Goal: Book appointment/travel/reservation

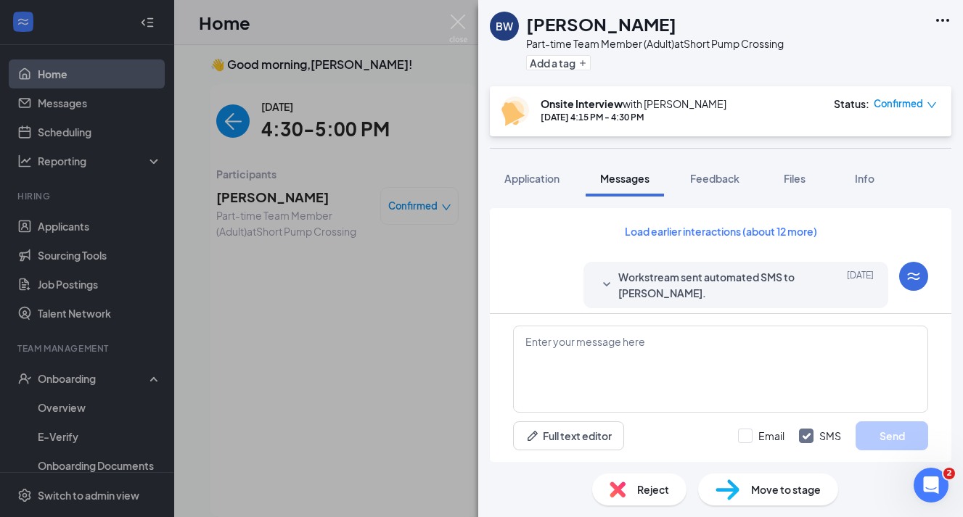
scroll to position [586, 0]
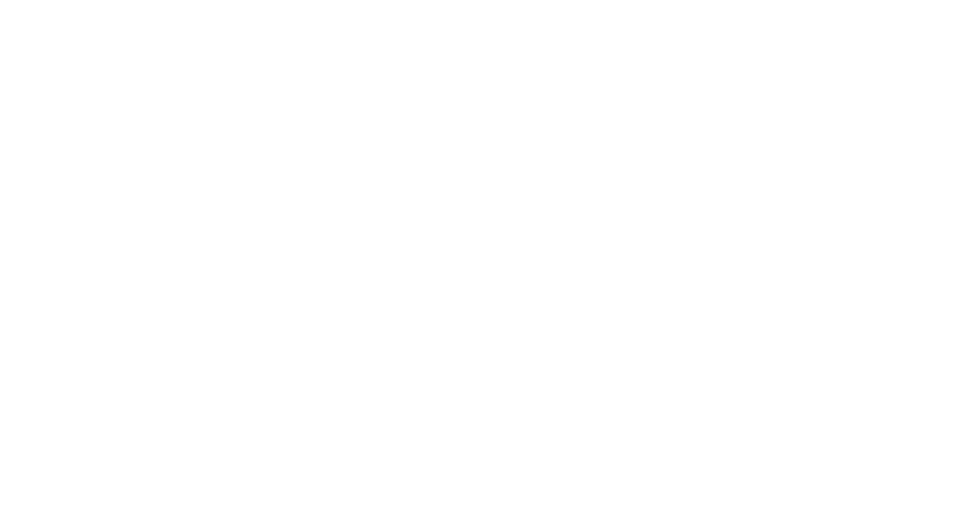
click at [850, 261] on body at bounding box center [486, 258] width 972 height 517
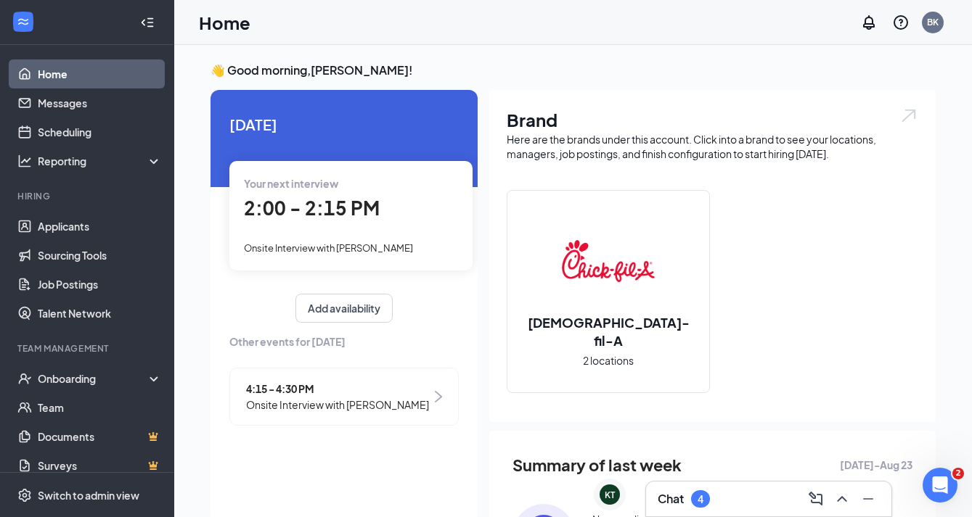
click at [740, 487] on div "Chat 4" at bounding box center [768, 499] width 245 height 35
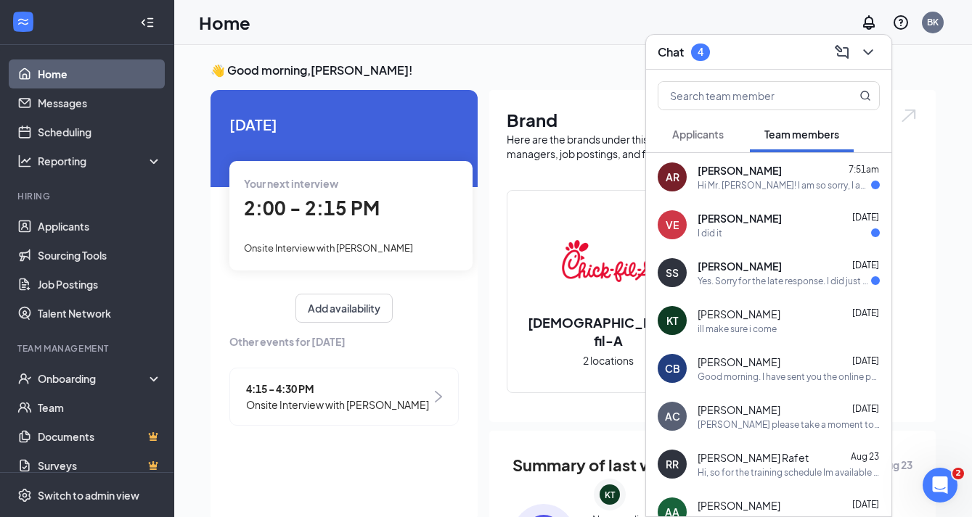
click at [774, 277] on div "Yes. Sorry for the late response. I did just change it on hot schedules." at bounding box center [783, 281] width 173 height 12
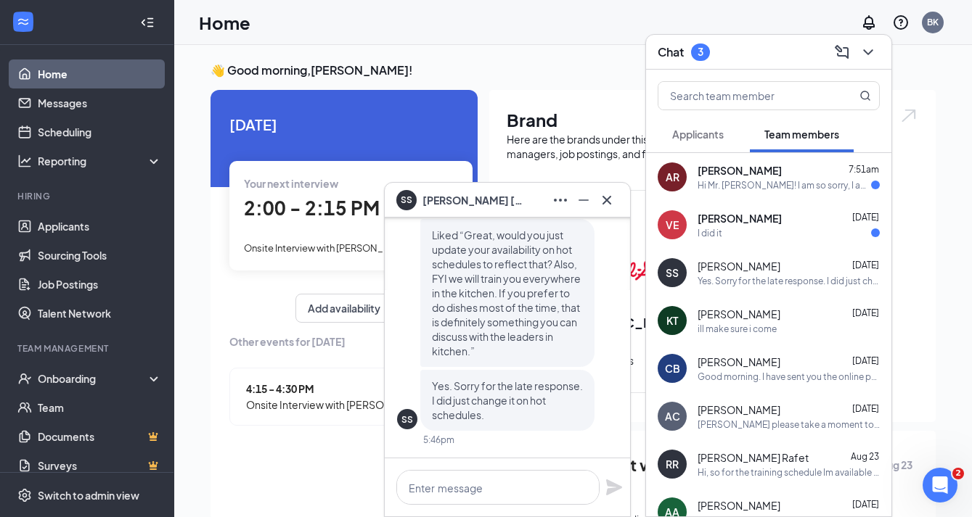
click at [808, 231] on div "I did it" at bounding box center [788, 233] width 182 height 12
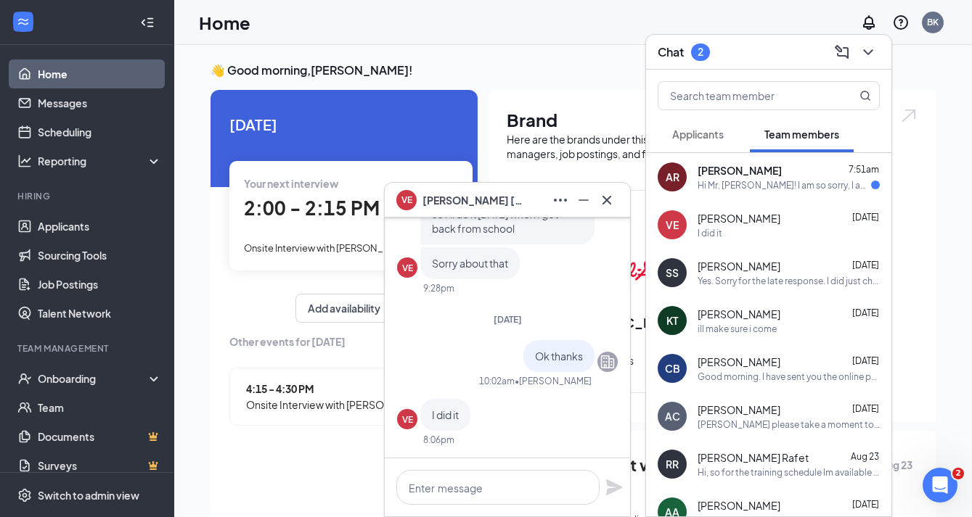
click at [777, 190] on div "Hi Mr. [PERSON_NAME]! I am so sorry, I am usually not this person and on top of…" at bounding box center [783, 185] width 173 height 12
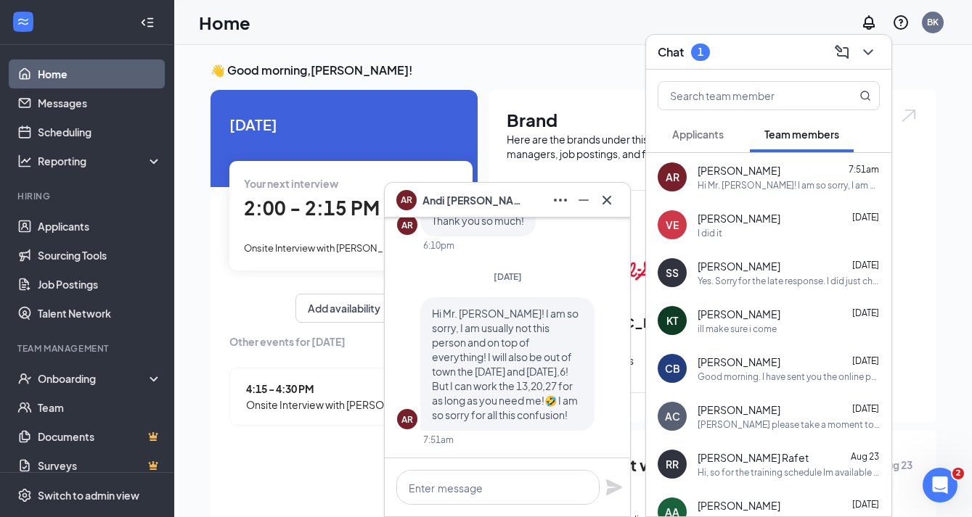
click at [765, 54] on div "Chat 1" at bounding box center [768, 52] width 222 height 22
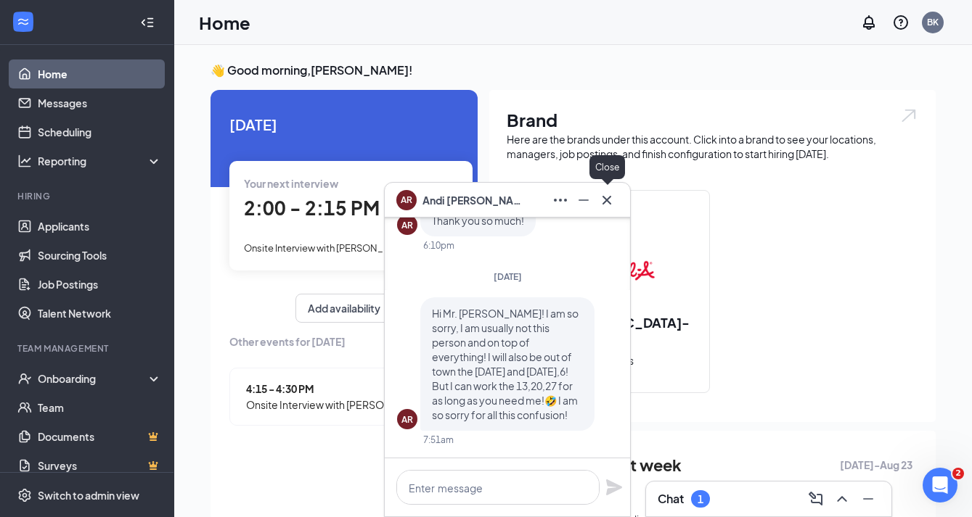
click at [604, 200] on icon "Cross" at bounding box center [606, 200] width 17 height 17
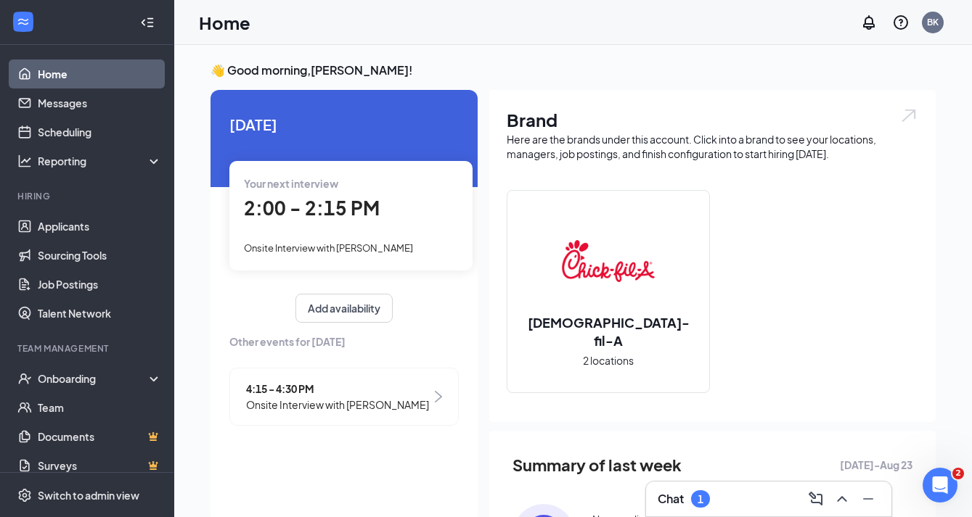
click at [753, 497] on div "Chat 1" at bounding box center [768, 499] width 222 height 23
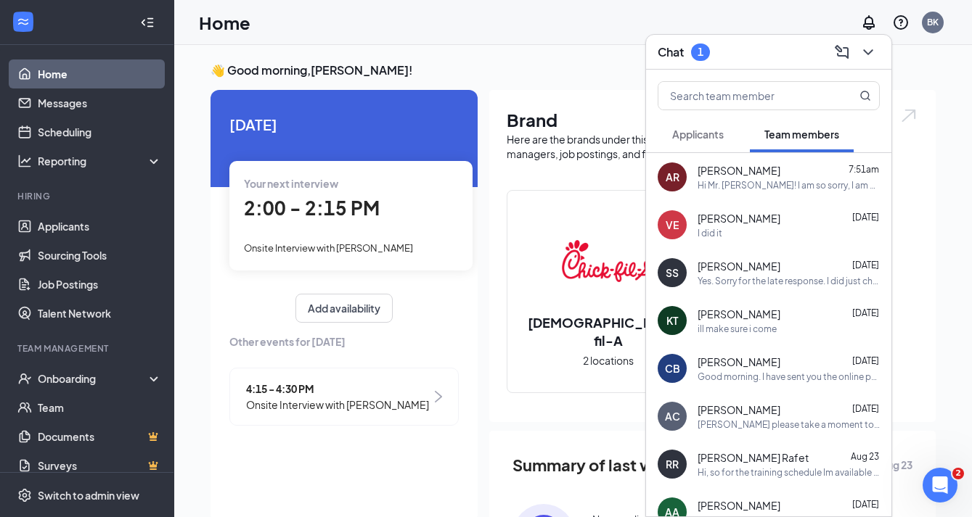
click at [698, 148] on button "Applicants" at bounding box center [697, 134] width 81 height 36
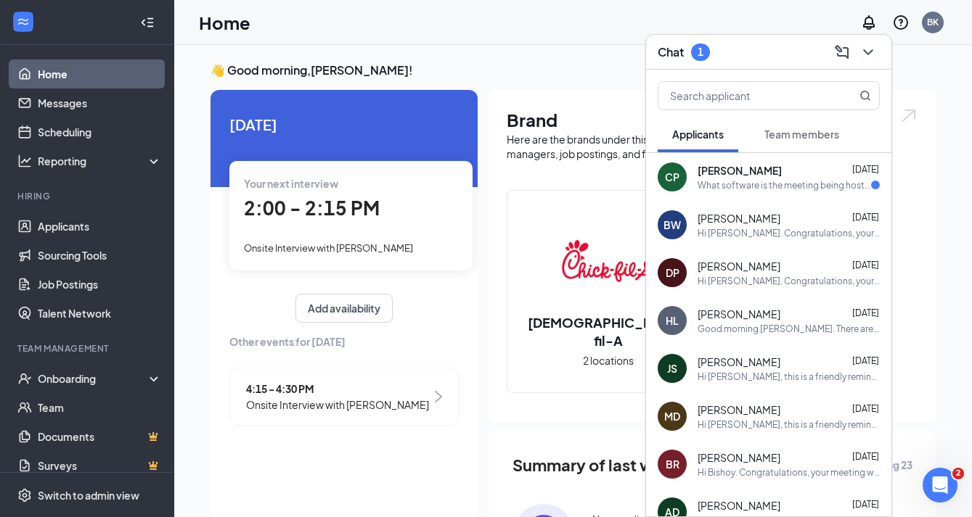
click at [738, 186] on div "What software is the meeting being hosted on? (Zoom, Google Meet, Teams, etc.)" at bounding box center [783, 185] width 173 height 12
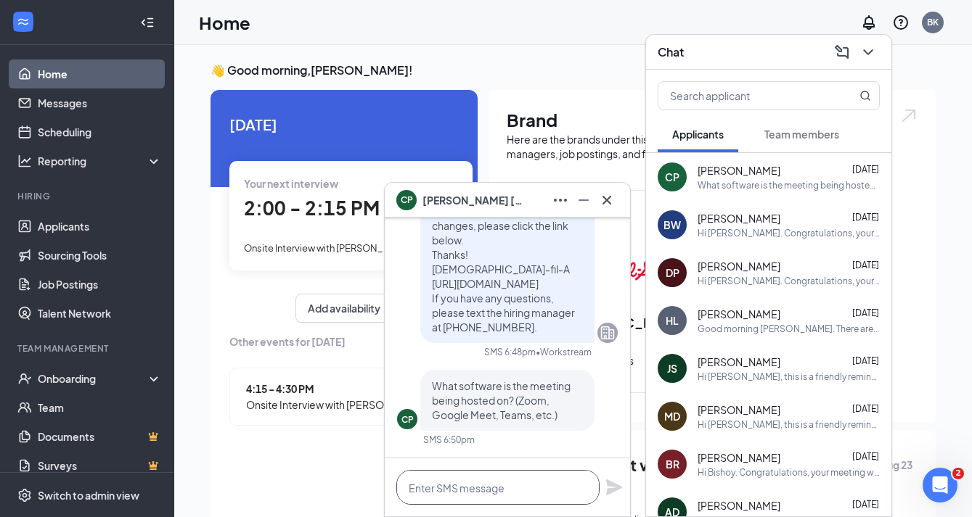
click at [531, 482] on textarea at bounding box center [497, 487] width 203 height 35
type textarea "zoom"
click at [608, 485] on icon "Plane" at bounding box center [614, 488] width 16 height 16
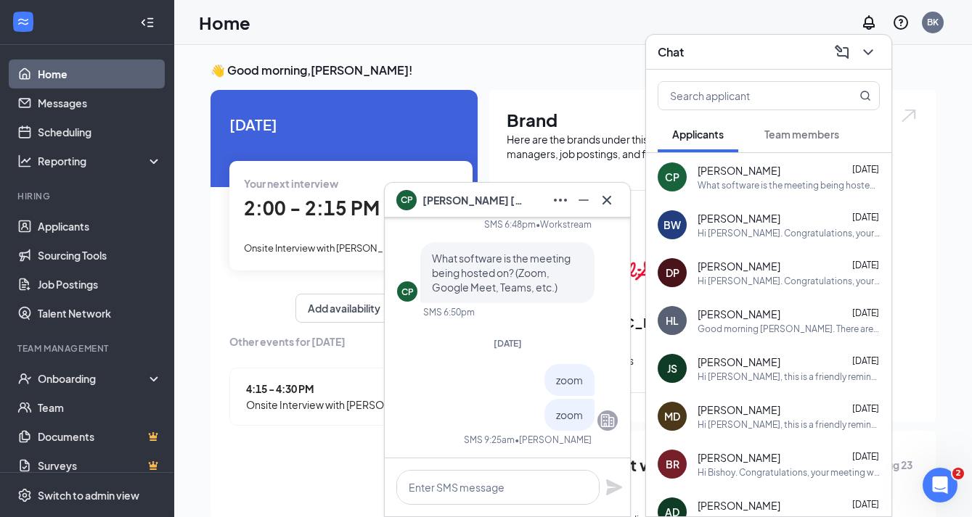
click at [502, 201] on div "CP [PERSON_NAME]" at bounding box center [507, 200] width 222 height 23
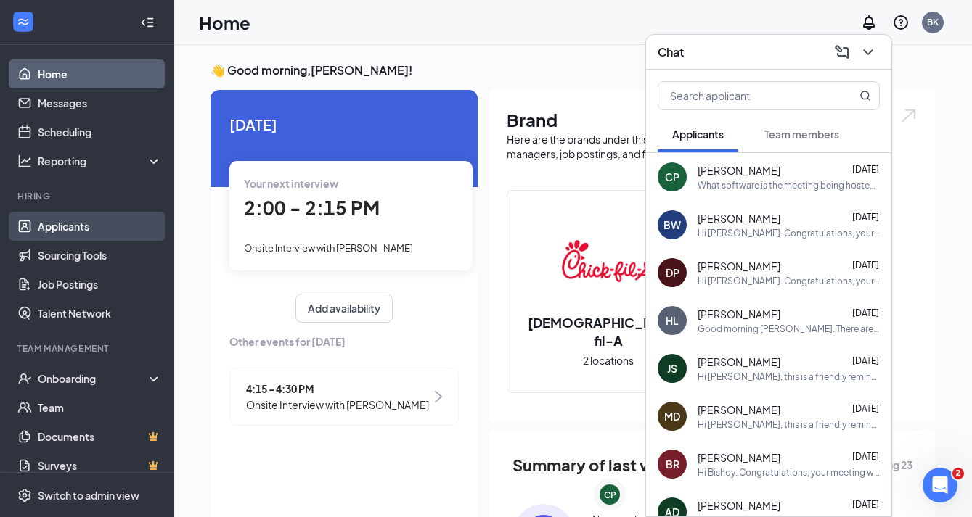
click at [85, 223] on link "Applicants" at bounding box center [100, 226] width 124 height 29
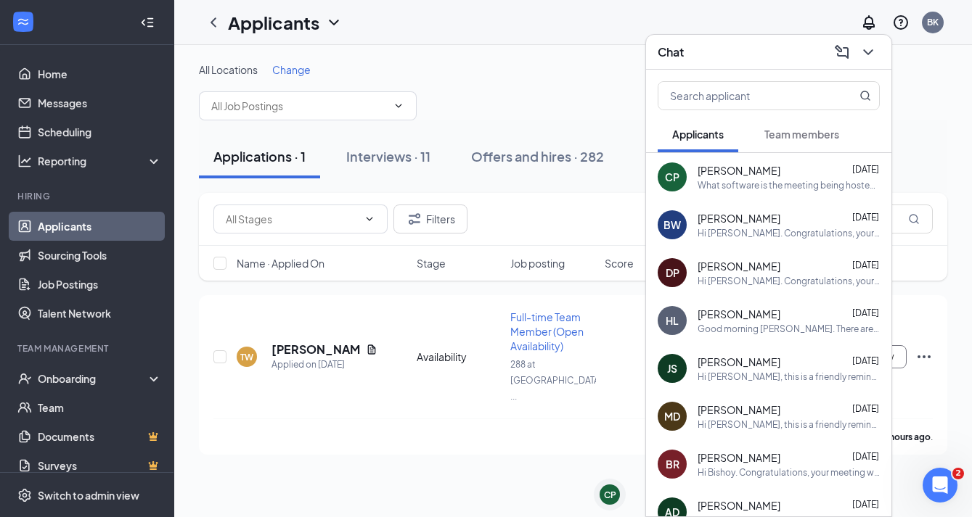
click at [722, 56] on div "Chat" at bounding box center [768, 52] width 222 height 22
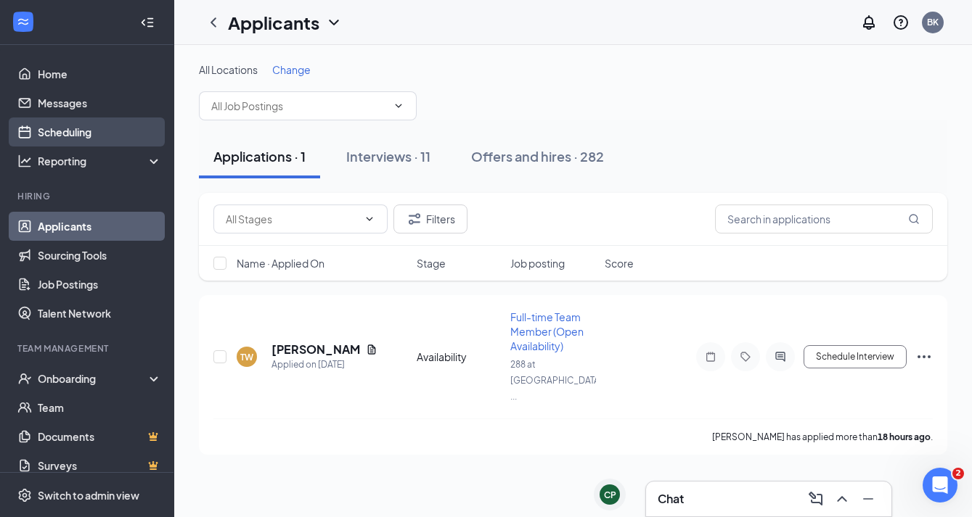
click at [121, 136] on link "Scheduling" at bounding box center [100, 132] width 124 height 29
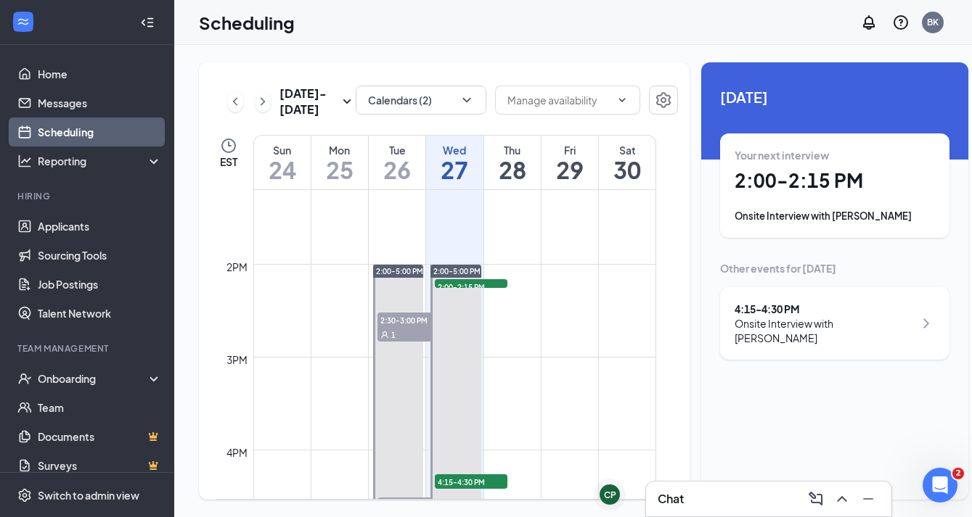
scroll to position [1088, 0]
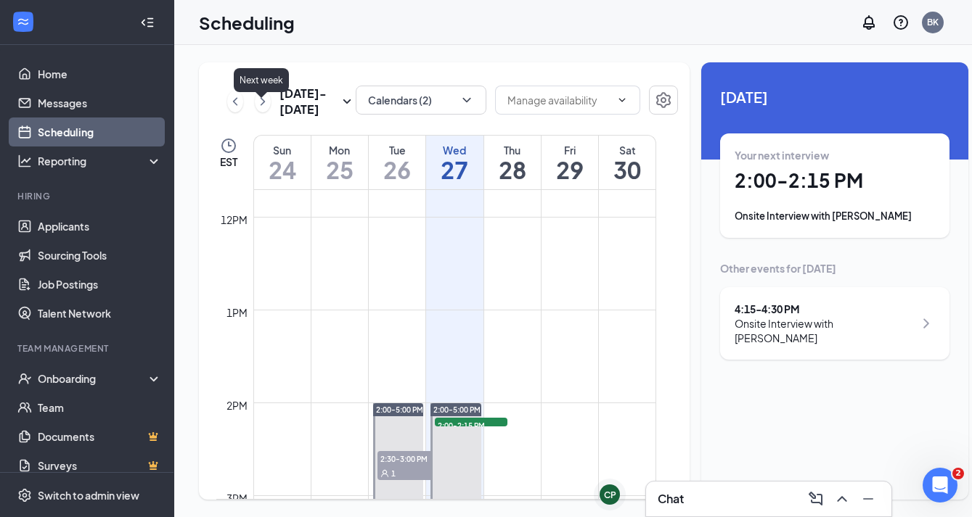
click at [262, 105] on icon "ChevronRight" at bounding box center [263, 101] width 4 height 8
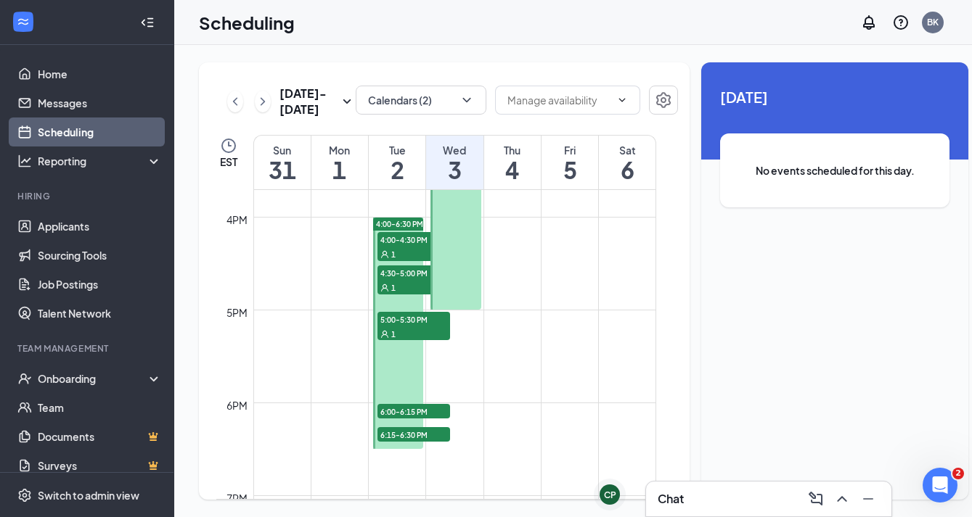
scroll to position [1458, 0]
click at [409, 248] on div "1" at bounding box center [413, 255] width 73 height 15
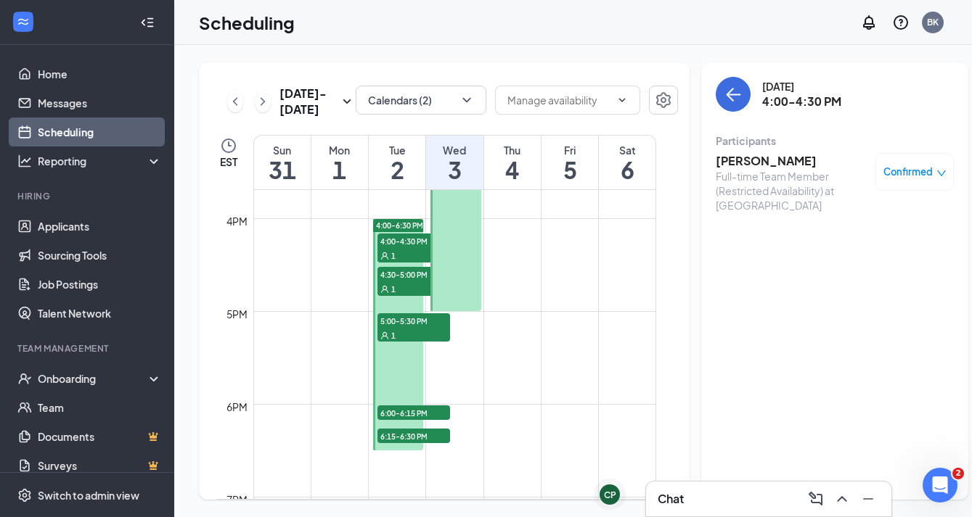
click at [406, 278] on span "4:30-5:00 PM" at bounding box center [413, 274] width 73 height 15
click at [398, 250] on div "1" at bounding box center [413, 255] width 73 height 15
click at [406, 270] on span "4:30-5:00 PM" at bounding box center [413, 274] width 73 height 15
click at [411, 325] on span "5:00-5:30 PM" at bounding box center [413, 321] width 73 height 15
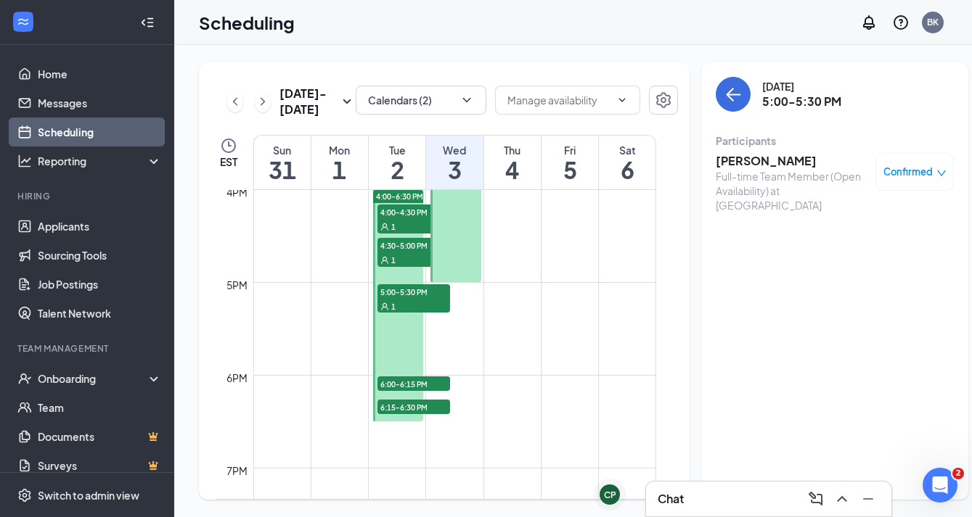
scroll to position [1488, 0]
click at [411, 384] on span "6:00-6:15 PM" at bounding box center [413, 383] width 73 height 15
click at [407, 407] on span "6:15-6:30 PM" at bounding box center [413, 406] width 73 height 15
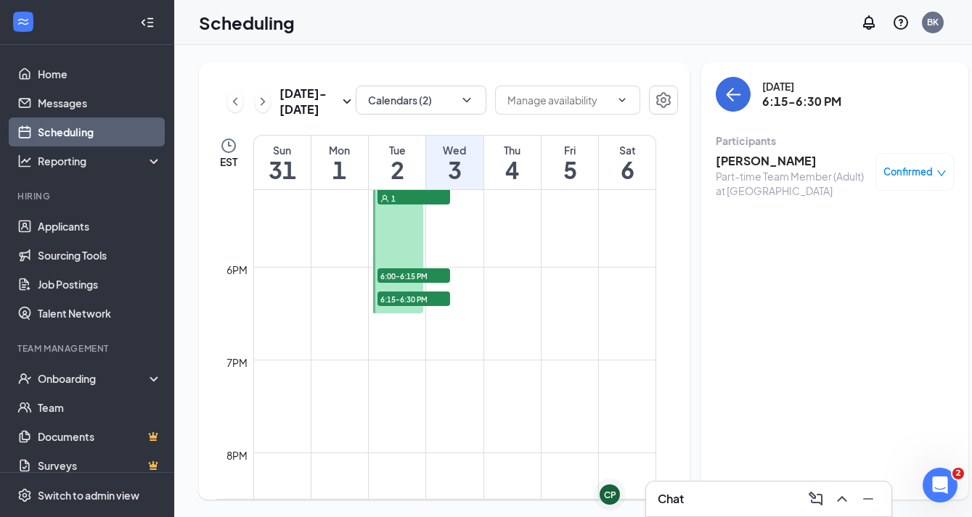
scroll to position [1591, 0]
click at [391, 284] on span "6:00-6:15 PM" at bounding box center [413, 280] width 73 height 15
click at [391, 302] on span "6:15-6:30 PM" at bounding box center [413, 303] width 73 height 15
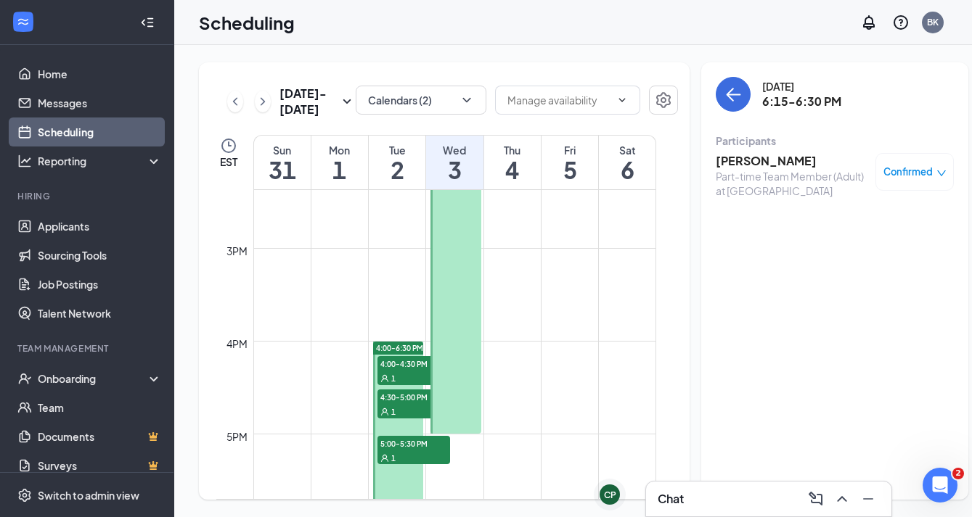
scroll to position [1332, 0]
